Goal: Task Accomplishment & Management: Manage account settings

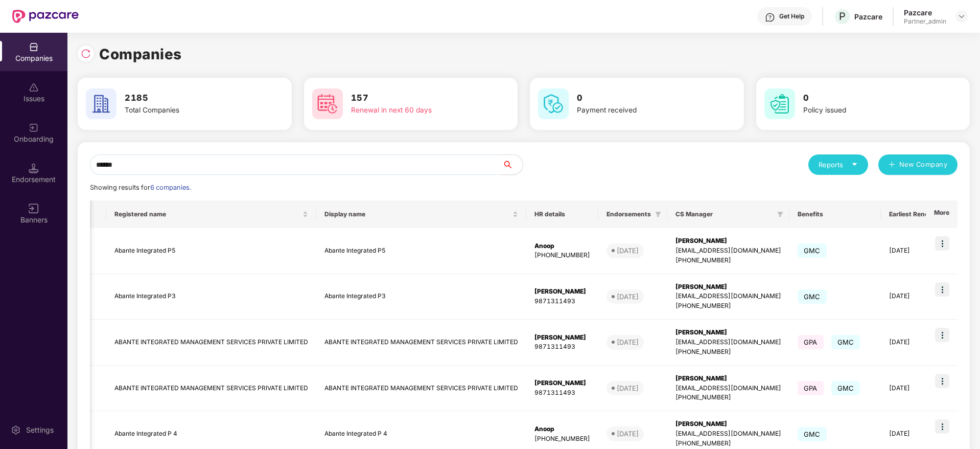
click at [0, 60] on div "Companies Issues Onboarding Endorsement Banners Settings Companies 2185 Total C…" at bounding box center [490, 241] width 980 height 416
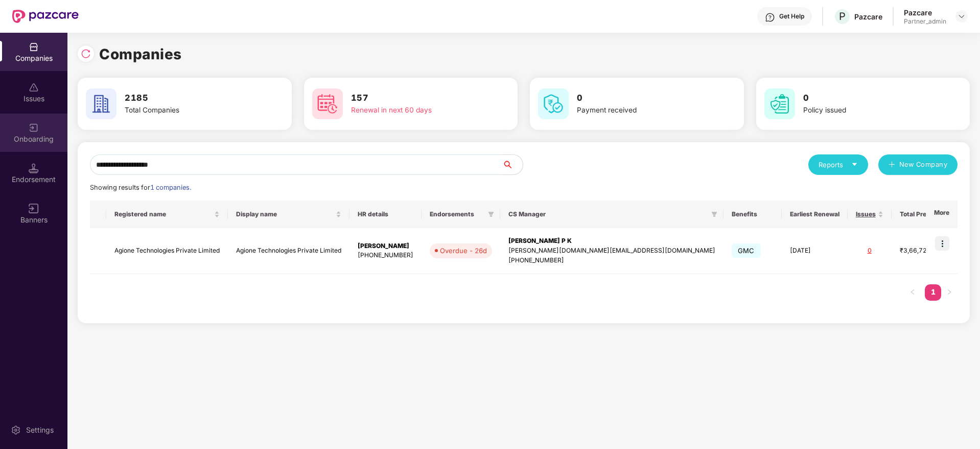
drag, startPoint x: 200, startPoint y: 163, endPoint x: 0, endPoint y: 139, distance: 201.2
click at [0, 139] on div "**********" at bounding box center [490, 241] width 980 height 416
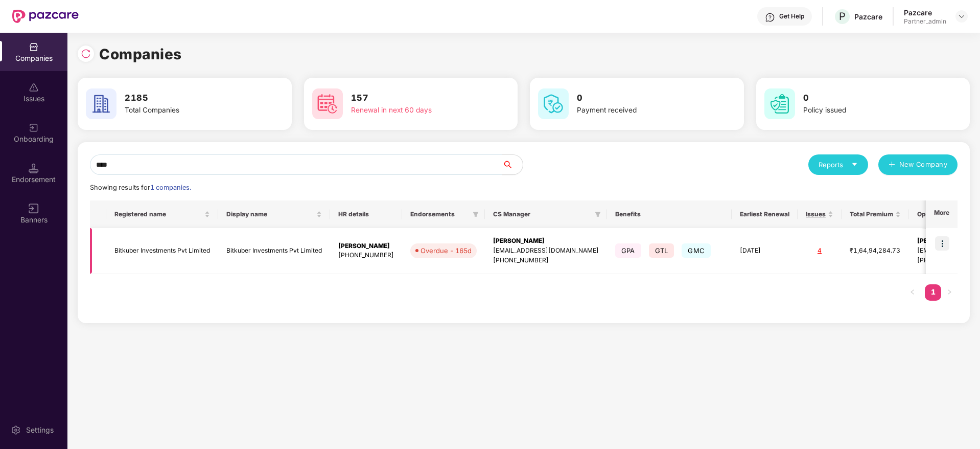
type input "****"
click at [953, 245] on td at bounding box center [942, 251] width 32 height 46
click at [946, 242] on img at bounding box center [942, 243] width 14 height 14
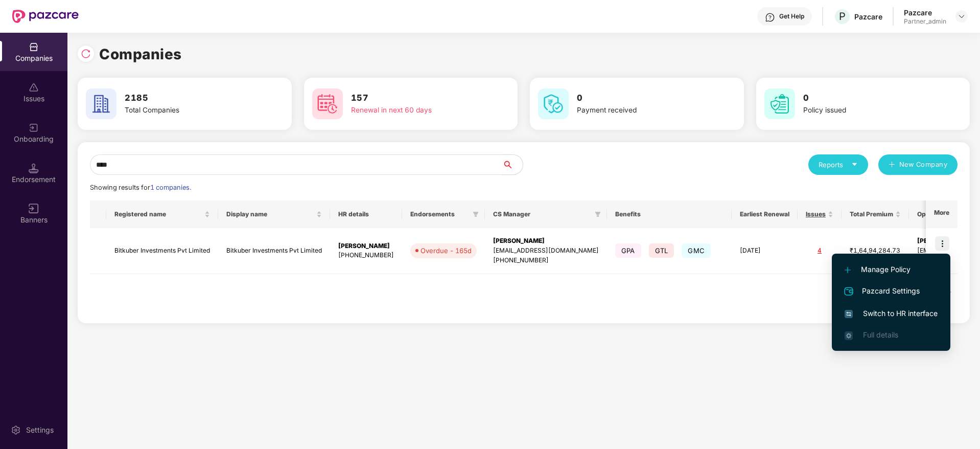
click at [910, 317] on span "Switch to HR interface" at bounding box center [891, 313] width 93 height 11
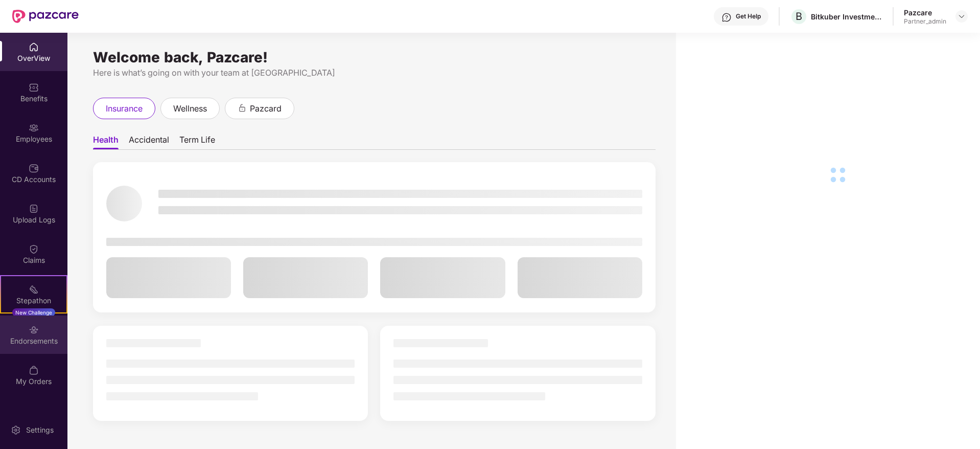
click at [45, 342] on div "Endorsements" at bounding box center [33, 341] width 67 height 10
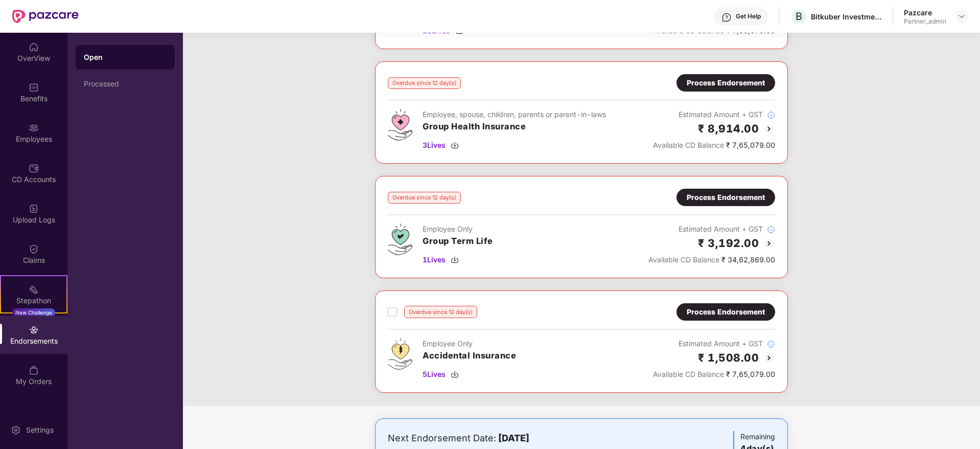
scroll to position [767, 0]
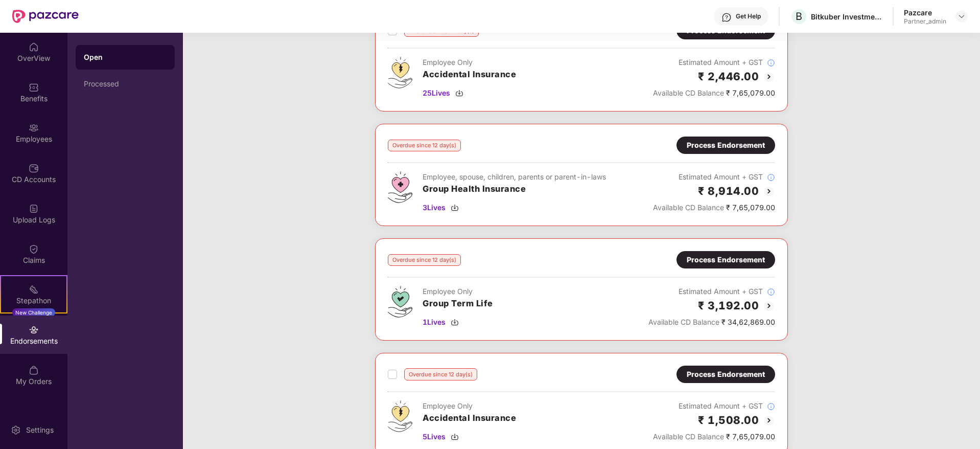
click at [720, 154] on div "Overdue since 12 day(s) Process Endorsement Employee, spouse, children, parents…" at bounding box center [581, 174] width 387 height 77
click at [705, 146] on div "Process Endorsement" at bounding box center [726, 145] width 78 height 11
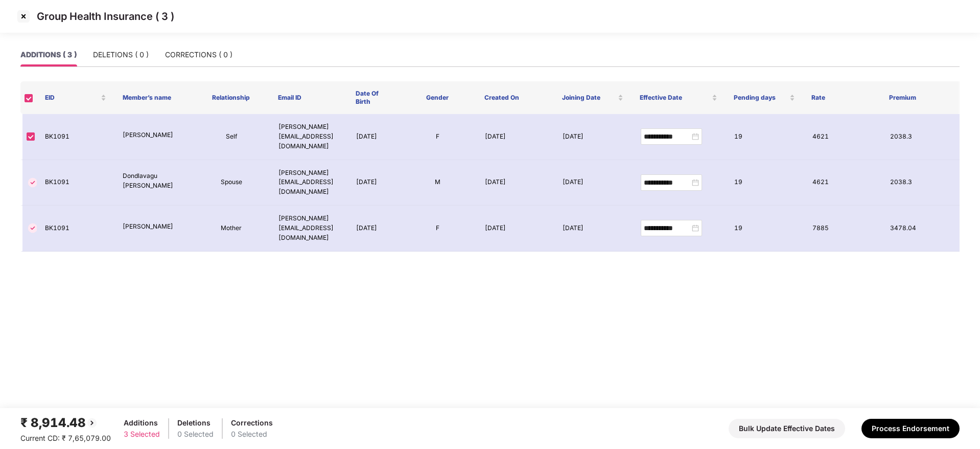
click at [28, 17] on img at bounding box center [23, 16] width 16 height 16
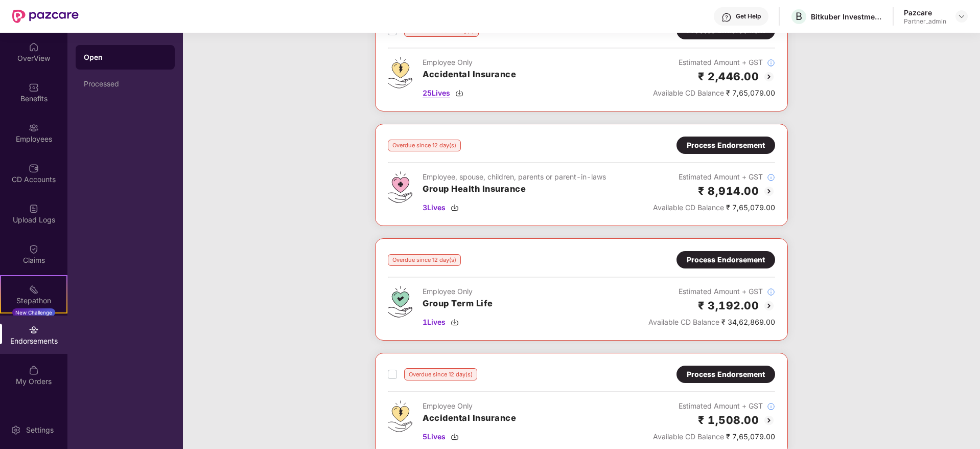
scroll to position [843, 0]
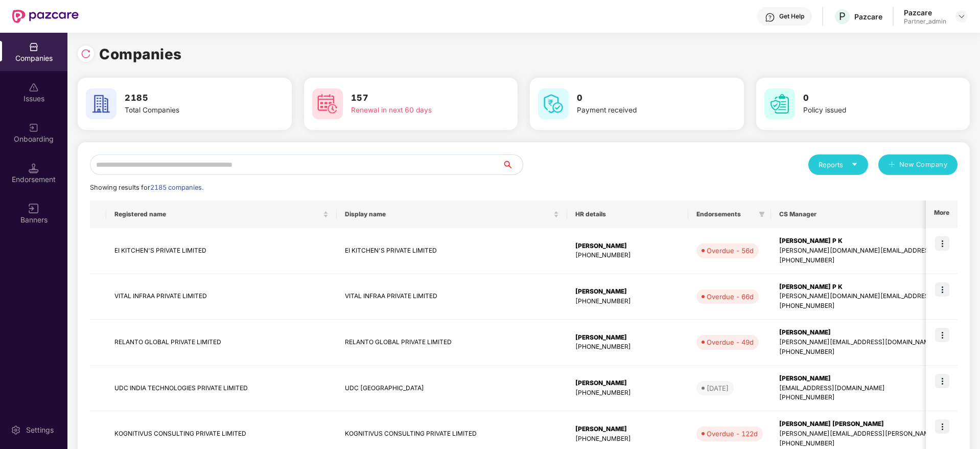
click at [165, 164] on input "text" at bounding box center [296, 164] width 412 height 20
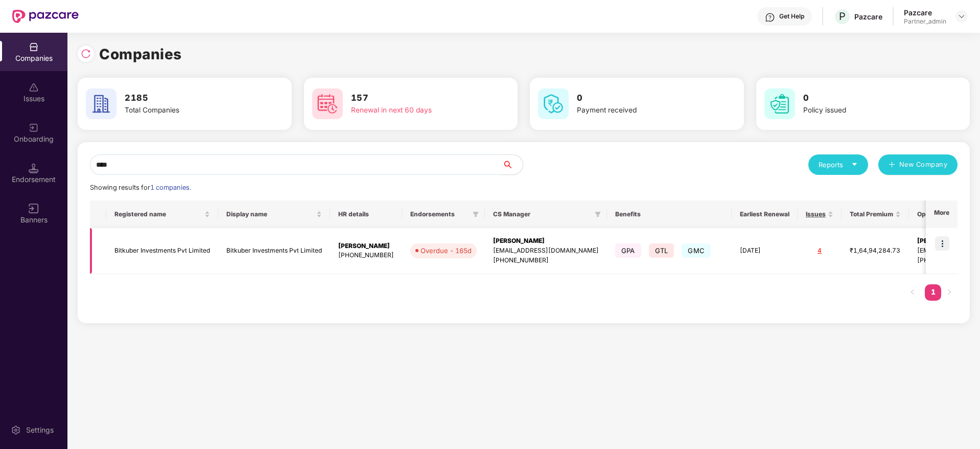
type input "****"
click at [948, 246] on img at bounding box center [942, 243] width 14 height 14
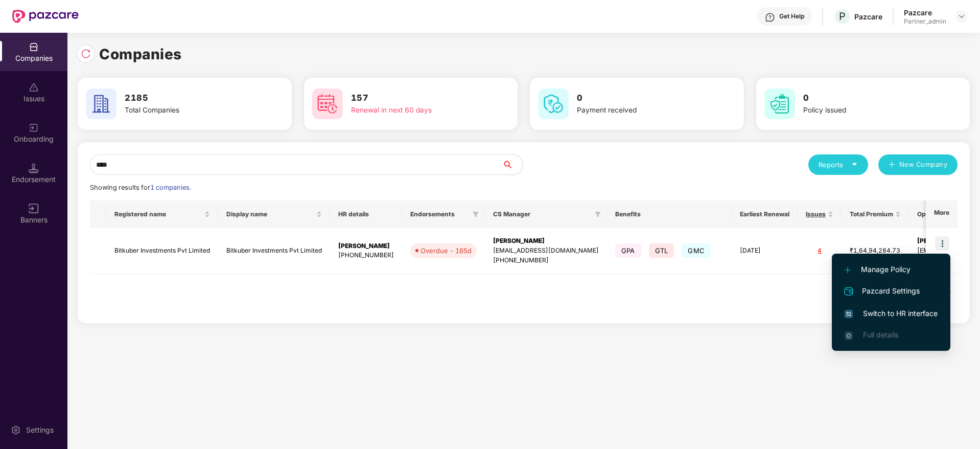
click at [894, 311] on span "Switch to HR interface" at bounding box center [891, 313] width 93 height 11
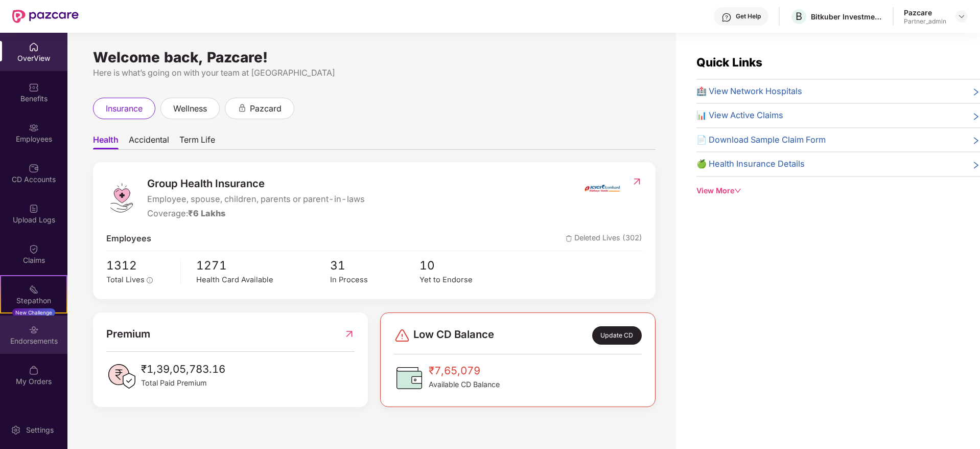
click at [28, 340] on div "Endorsements" at bounding box center [33, 341] width 67 height 10
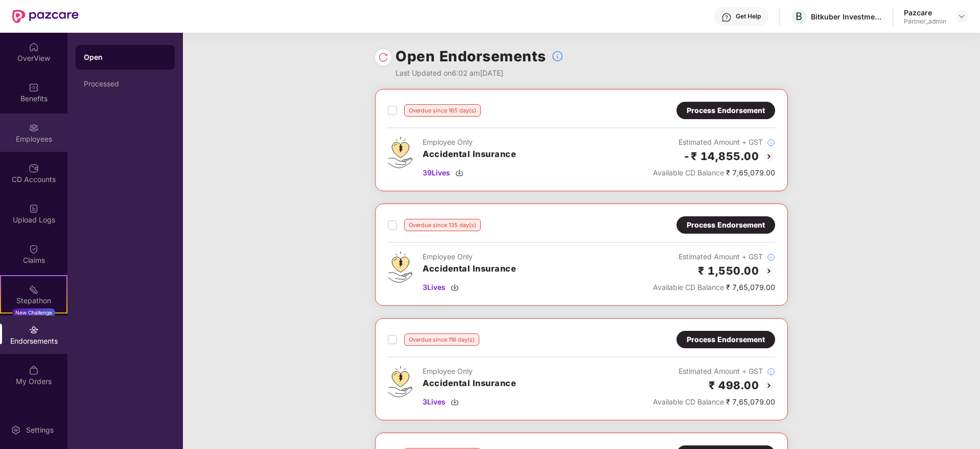
click at [26, 134] on div "Employees" at bounding box center [33, 139] width 67 height 10
